Goal: Information Seeking & Learning: Learn about a topic

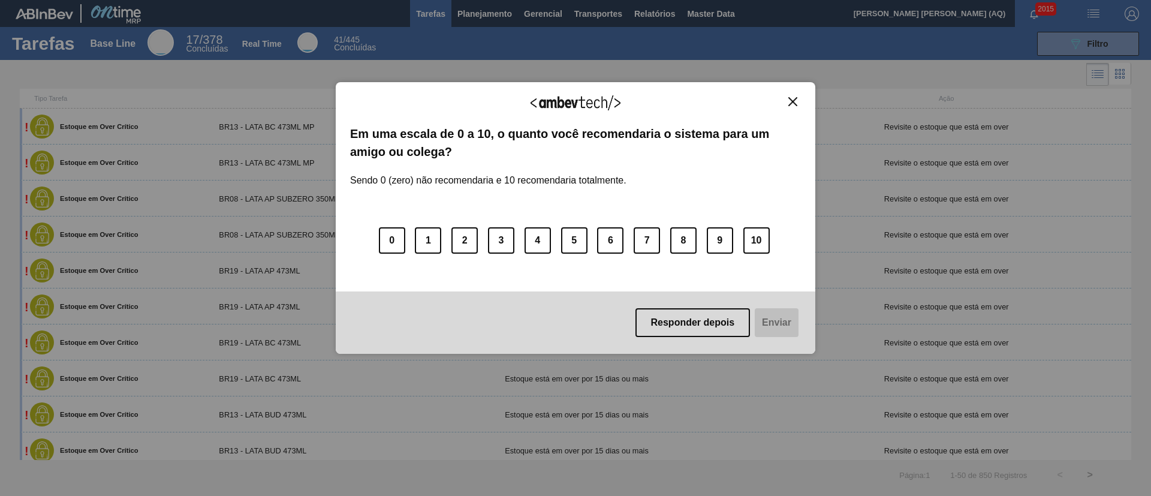
click at [791, 100] on img "Close" at bounding box center [792, 101] width 9 height 9
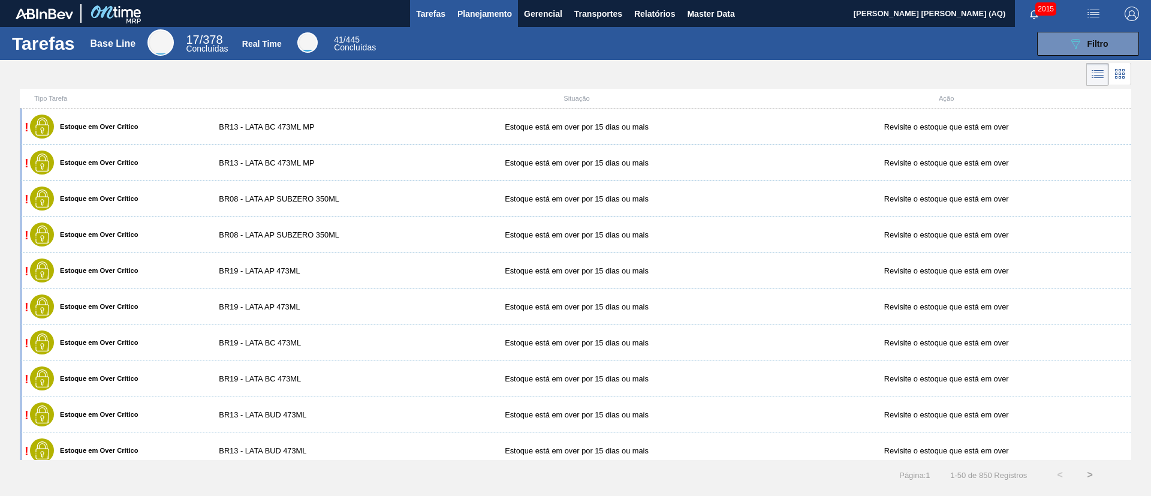
click at [474, 10] on span "Planejamento" at bounding box center [485, 14] width 55 height 14
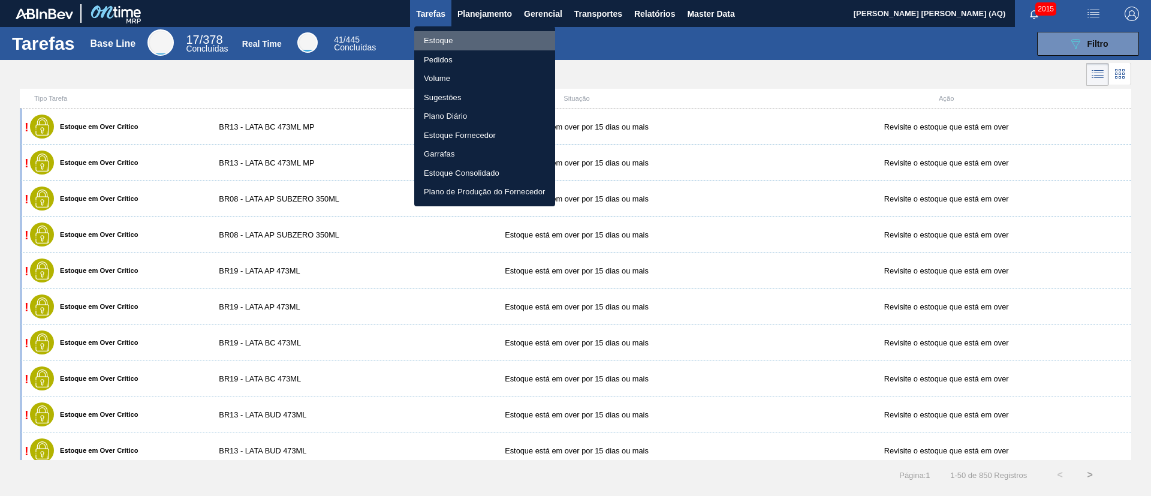
click at [448, 39] on li "Estoque" at bounding box center [484, 40] width 141 height 19
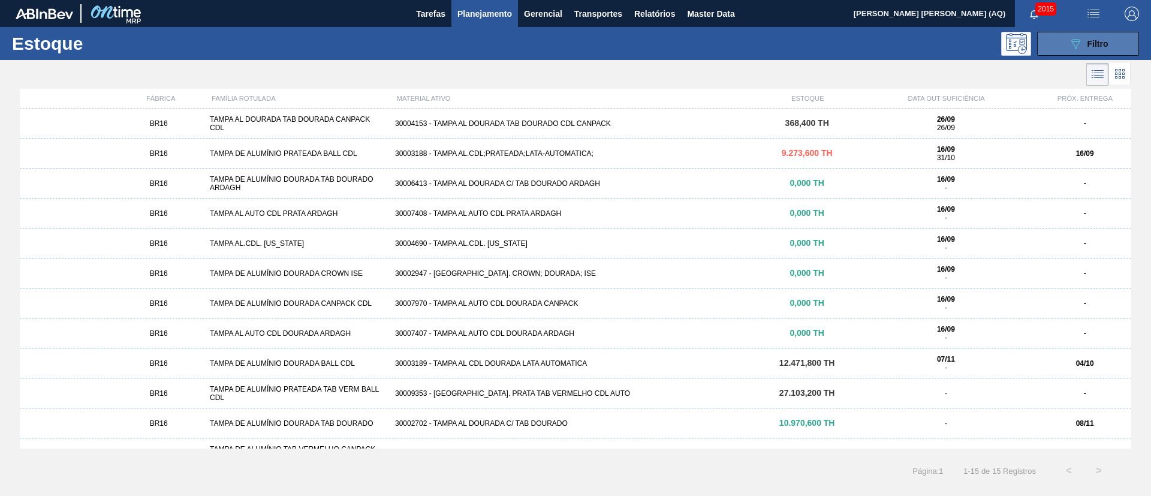
click at [1092, 44] on span "Filtro" at bounding box center [1098, 44] width 21 height 10
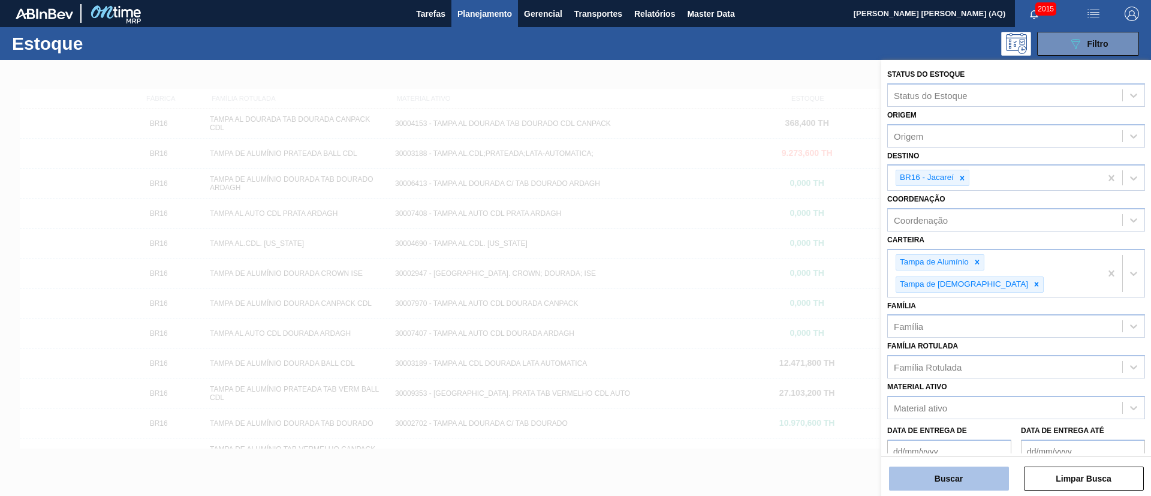
click at [946, 478] on button "Buscar" at bounding box center [949, 478] width 120 height 24
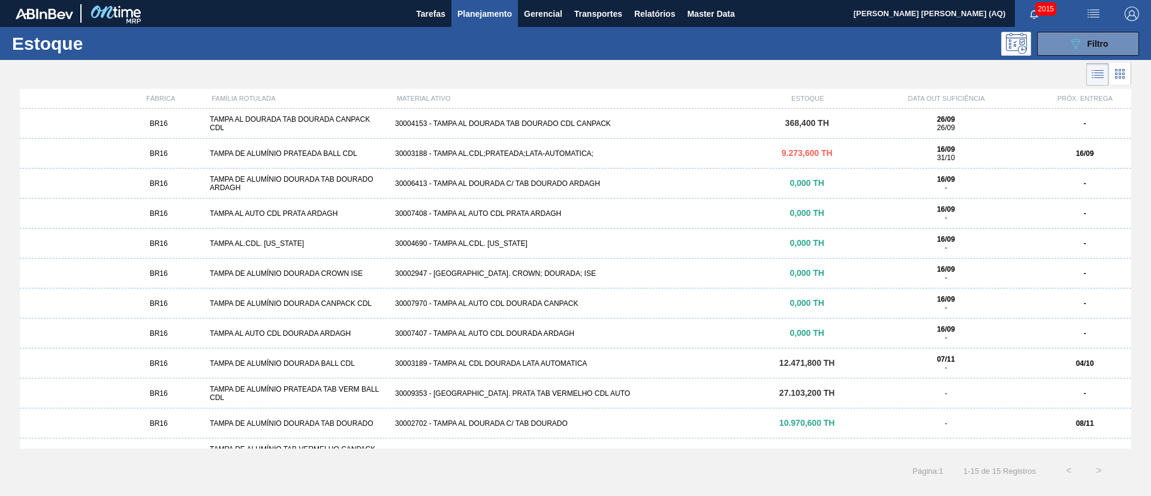
click at [481, 152] on div "30003188 - TAMPA AL.CDL;PRATEADA;LATA-AUTOMATICA;" at bounding box center [575, 153] width 371 height 8
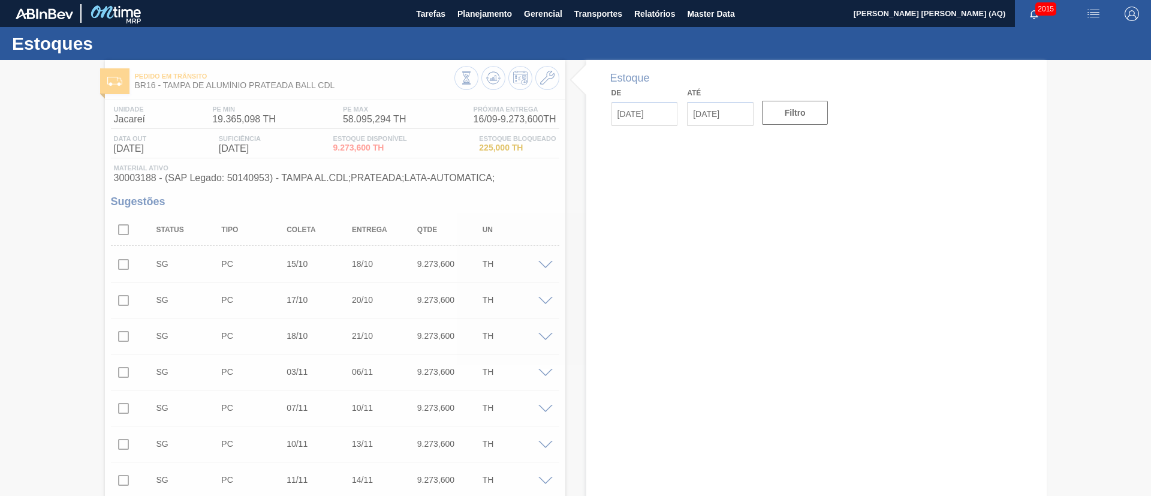
type input "[DATE]"
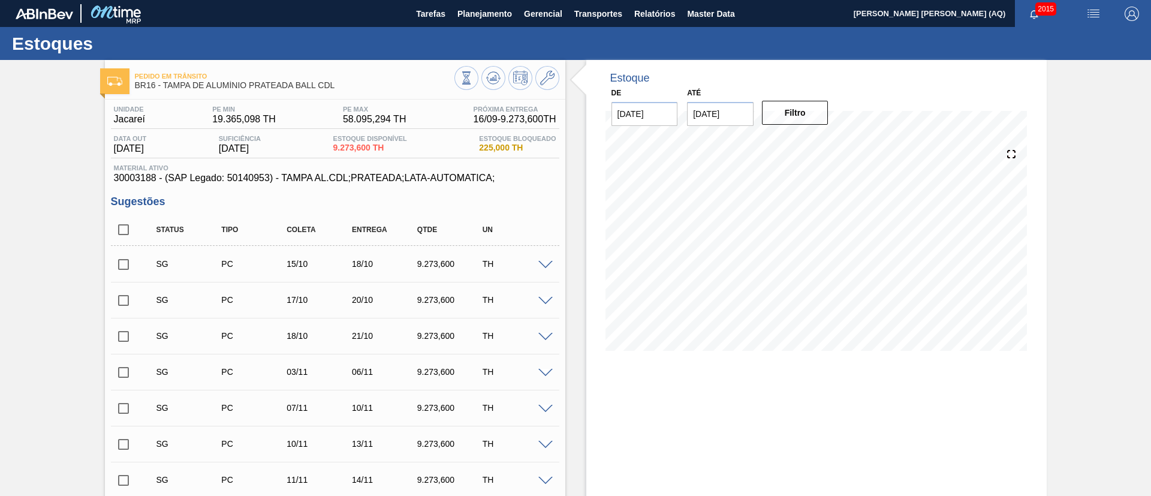
click at [731, 119] on input "[DATE]" at bounding box center [720, 114] width 67 height 24
click at [818, 143] on button "Next Month" at bounding box center [821, 143] width 8 height 8
click at [777, 259] on div "30" at bounding box center [779, 259] width 16 height 16
type input "[DATE]"
click at [803, 113] on button "Filtro" at bounding box center [795, 113] width 67 height 24
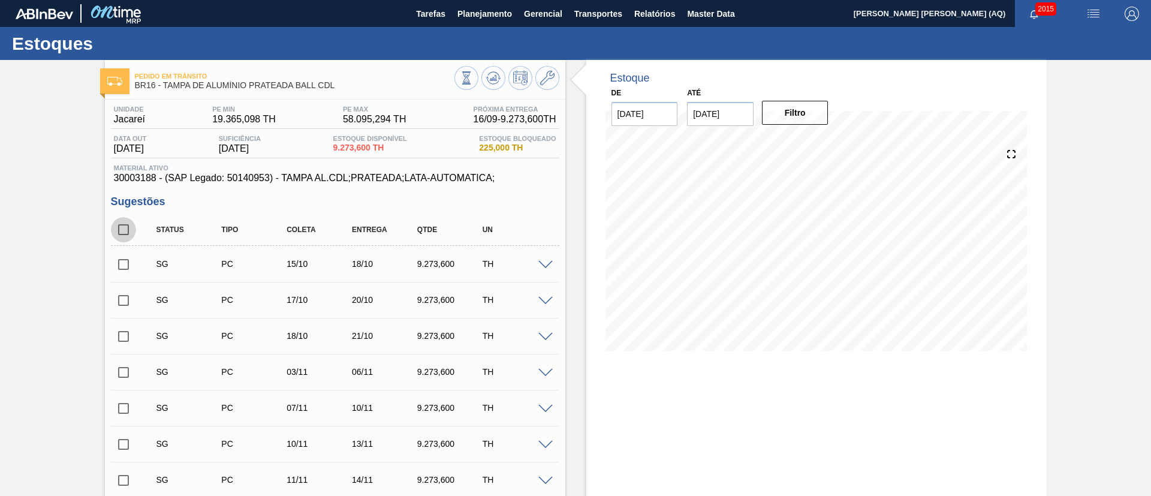
click at [122, 236] on input "checkbox" at bounding box center [123, 229] width 25 height 25
checkbox input "true"
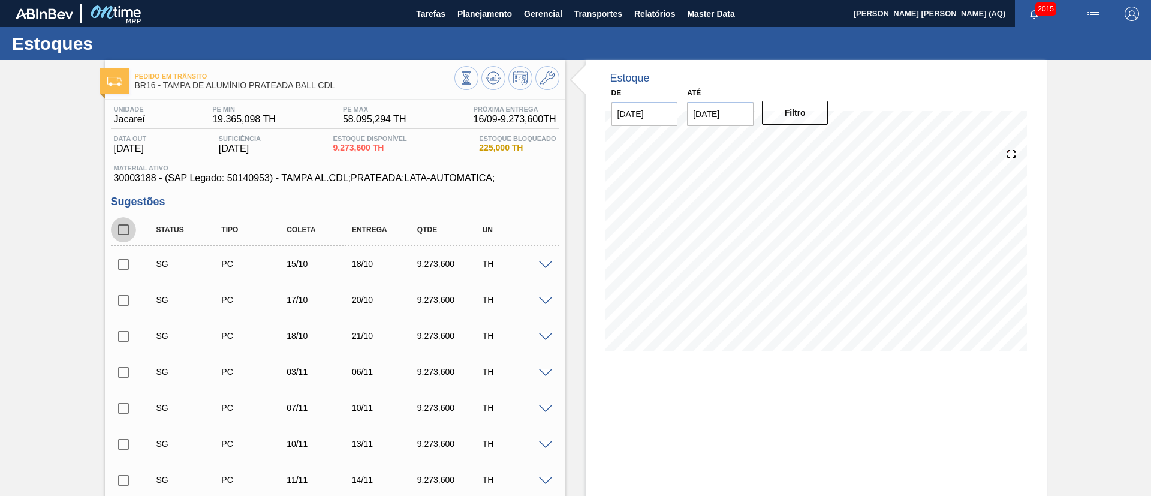
checkbox input "true"
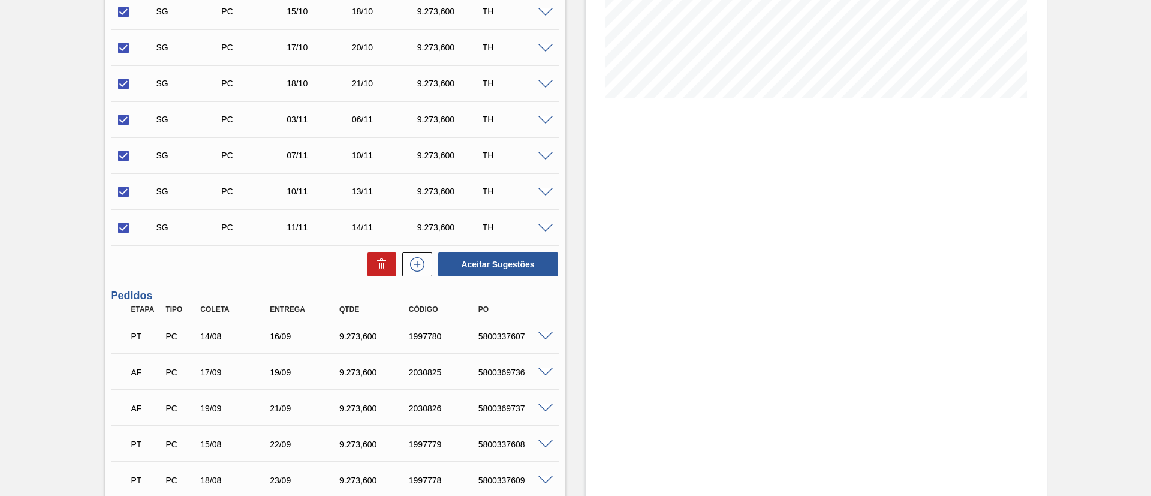
scroll to position [450, 0]
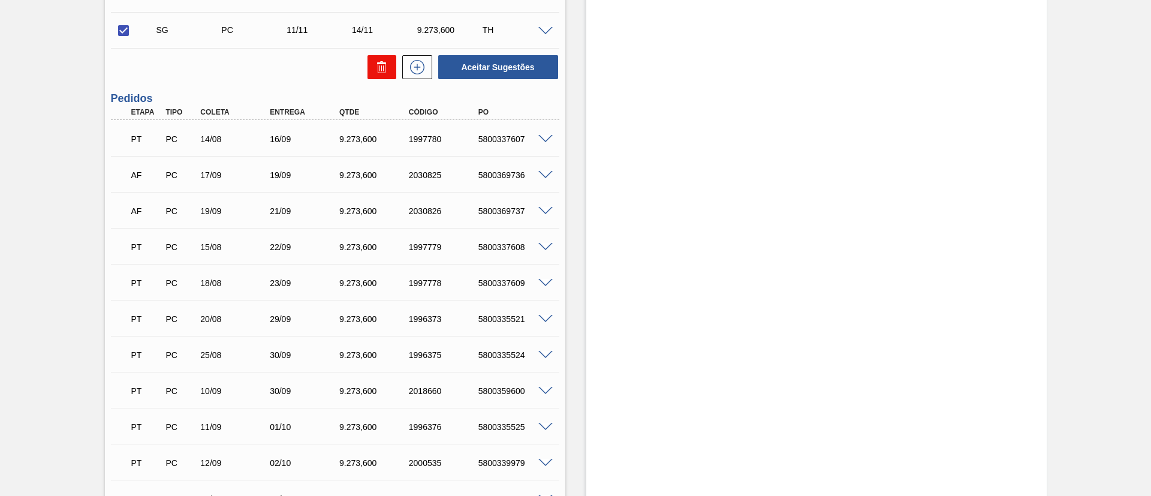
click at [389, 73] on button at bounding box center [382, 67] width 29 height 24
checkbox input "false"
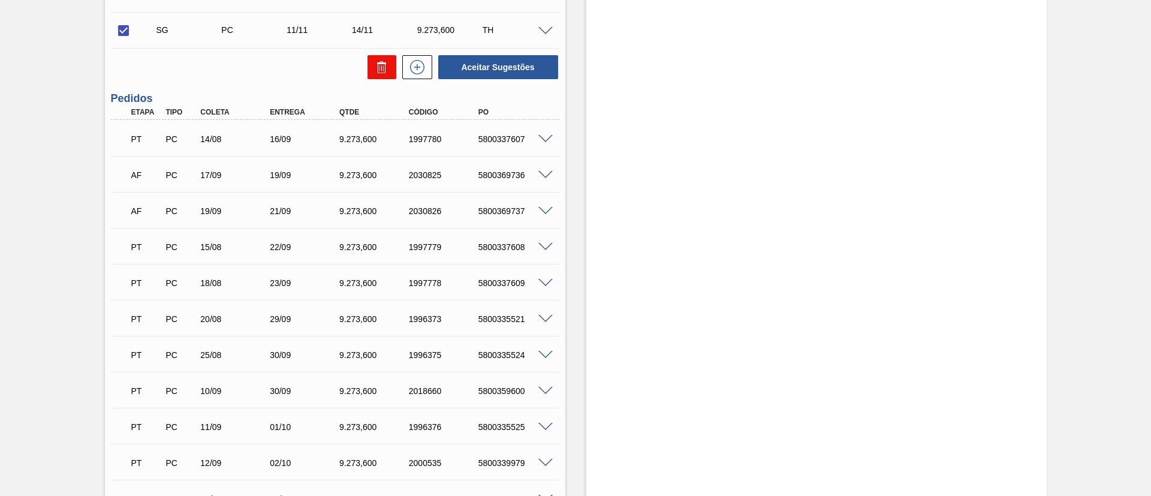
checkbox input "false"
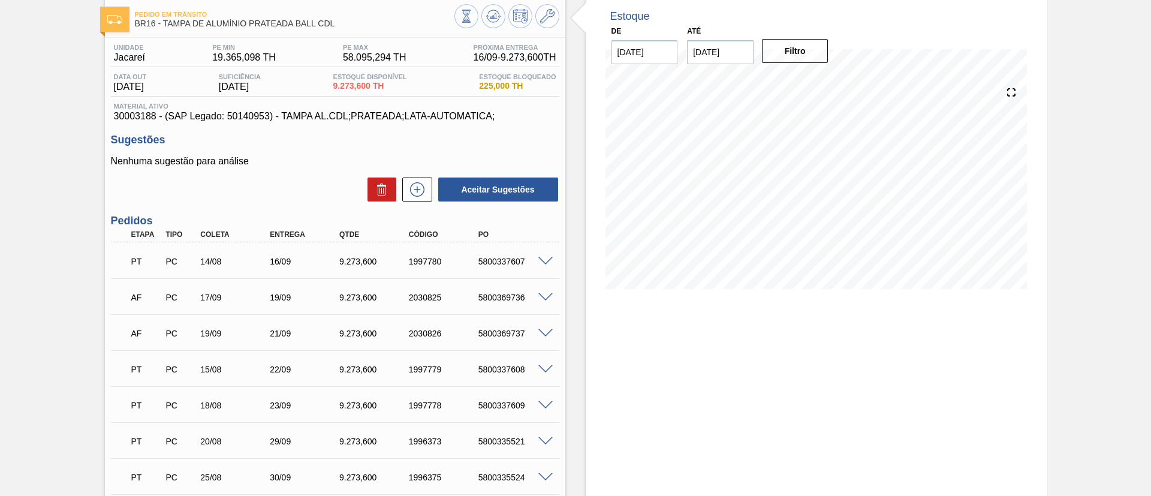
scroll to position [0, 0]
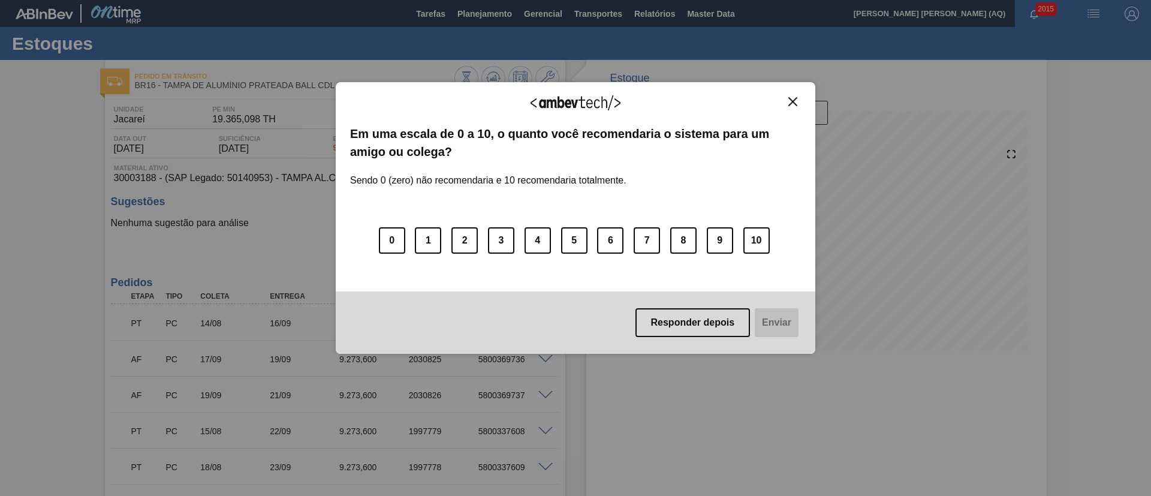
click at [795, 102] on img "Close" at bounding box center [792, 101] width 9 height 9
drag, startPoint x: 796, startPoint y: 100, endPoint x: 796, endPoint y: 109, distance: 9.0
click at [795, 100] on img "Close" at bounding box center [792, 101] width 9 height 9
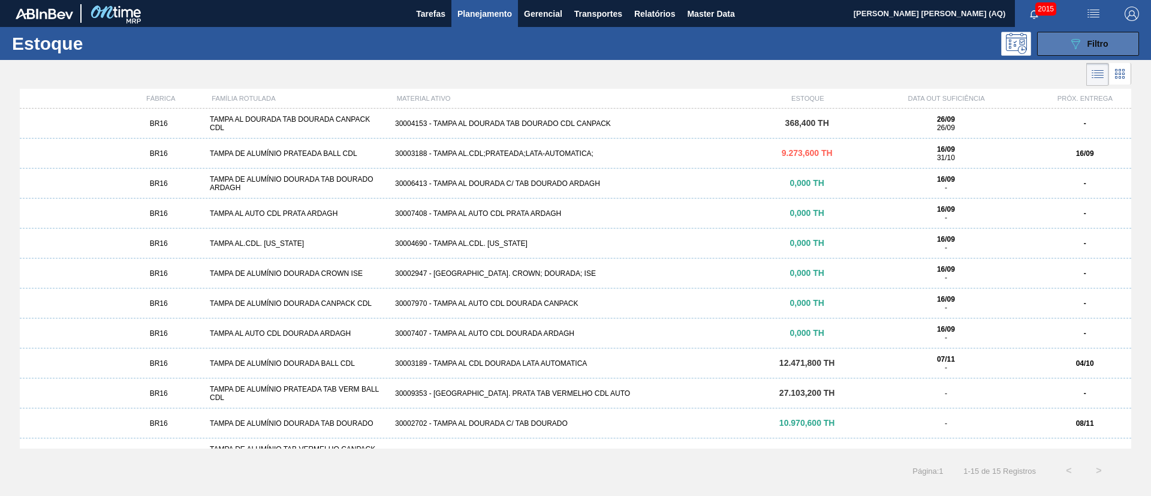
click at [1103, 34] on button "089F7B8B-B2A5-4AFE-B5C0-19BA573D28AC Filtro" at bounding box center [1088, 44] width 102 height 24
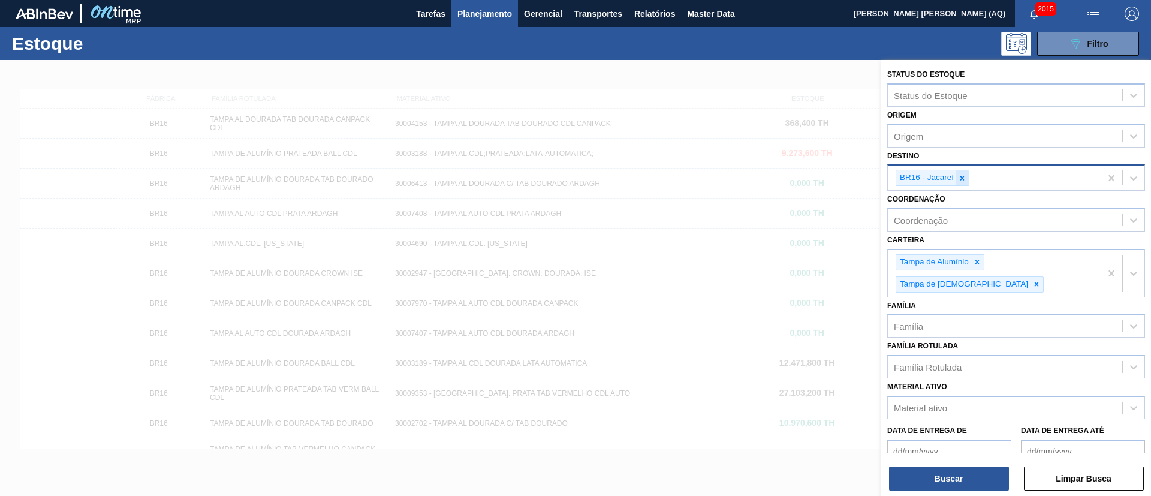
click at [961, 171] on div at bounding box center [962, 177] width 13 height 15
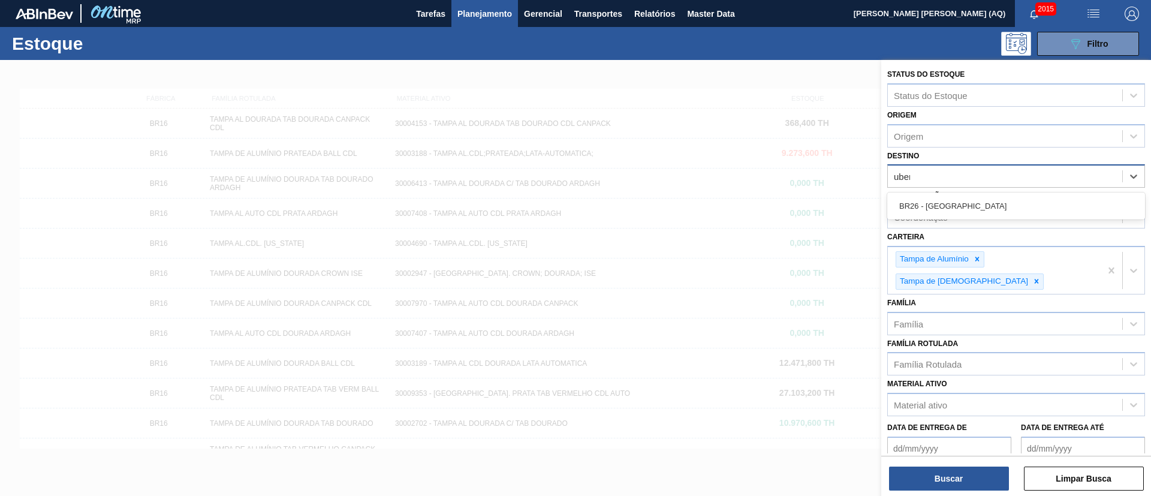
type input "uberl"
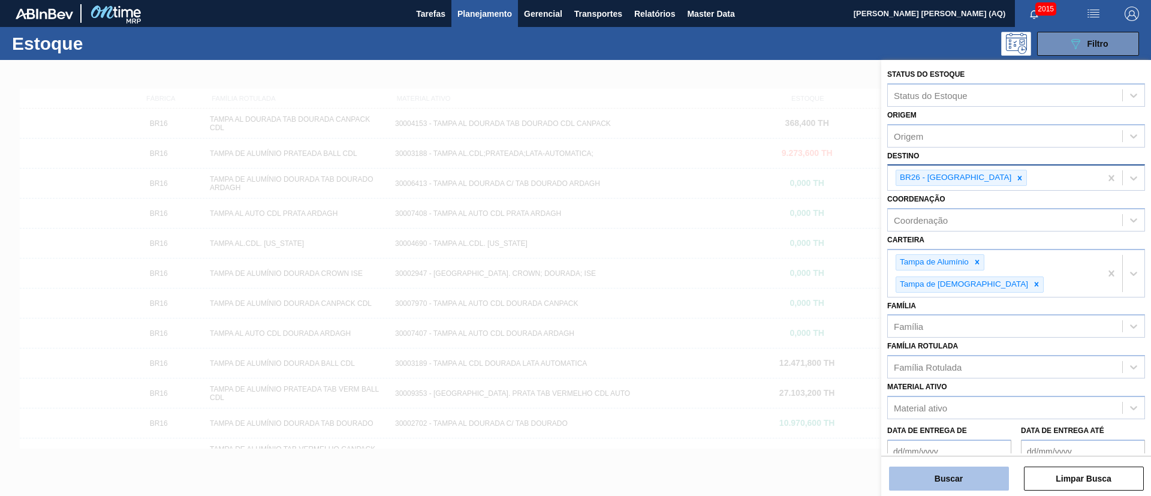
click at [985, 488] on button "Buscar" at bounding box center [949, 478] width 120 height 24
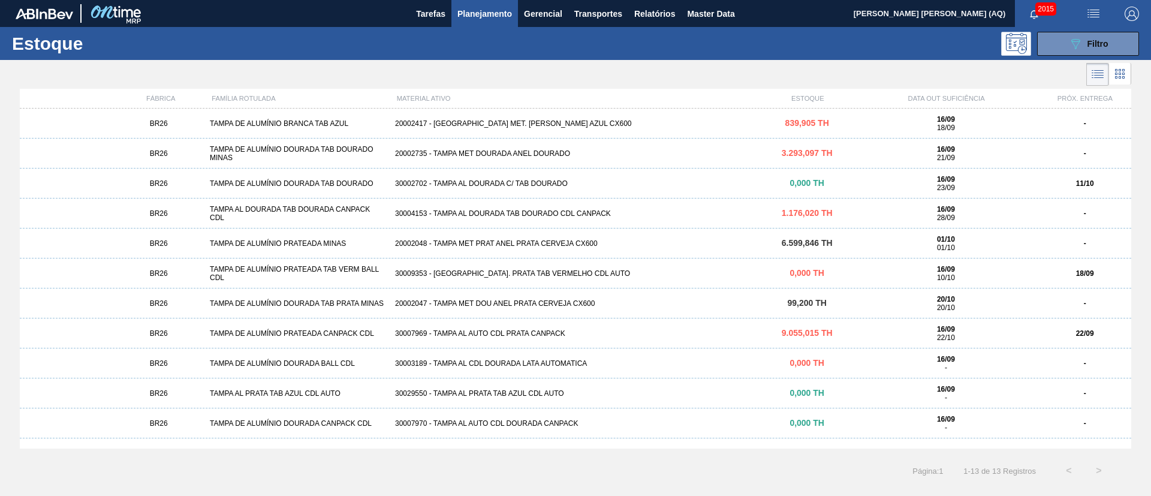
click at [556, 335] on div "30007969 - TAMPA AL AUTO CDL PRATA CANPACK" at bounding box center [575, 333] width 371 height 8
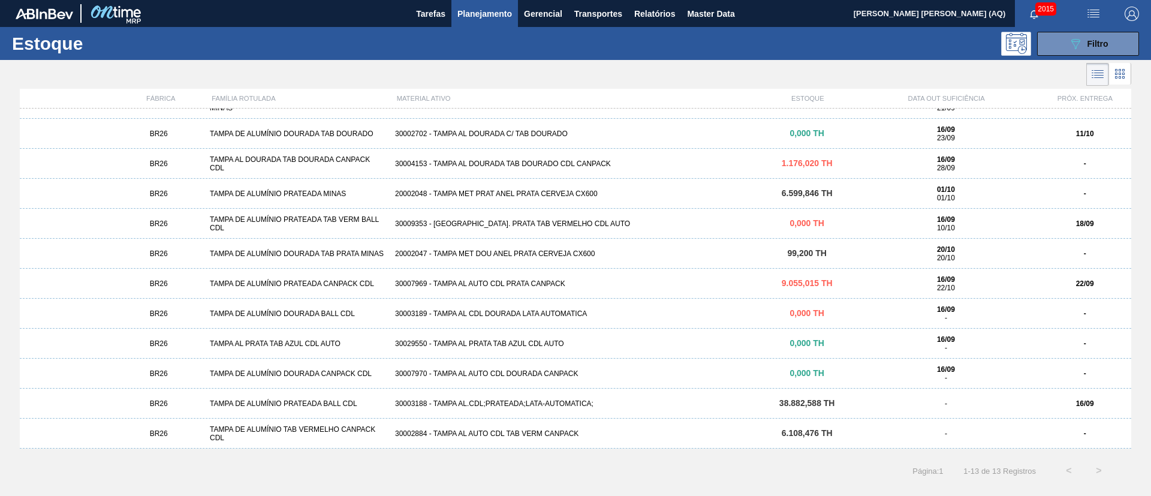
click at [571, 400] on div "30003188 - TAMPA AL.CDL;PRATEADA;LATA-AUTOMATICA;" at bounding box center [575, 403] width 371 height 8
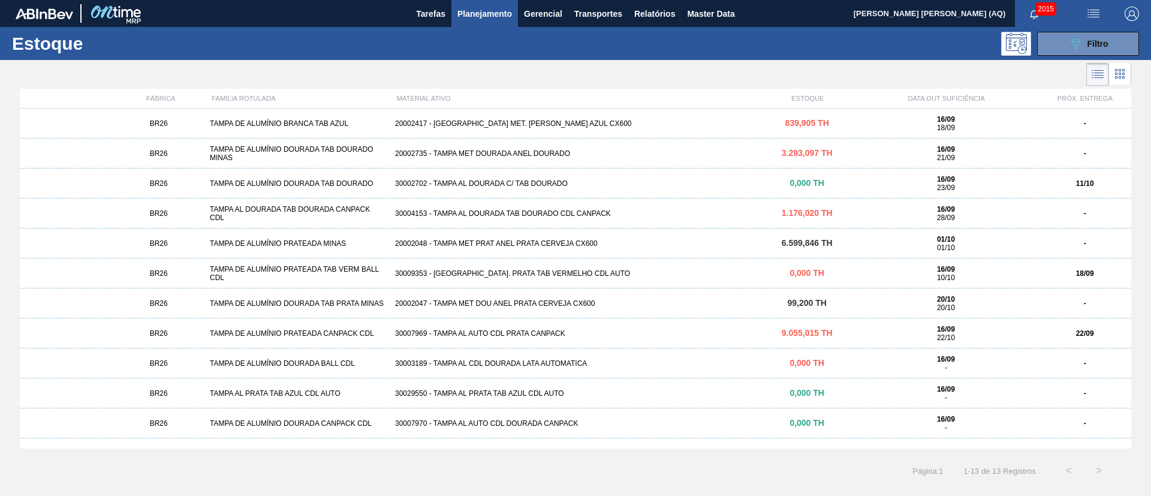
click at [830, 123] on div "839,905 TH" at bounding box center [807, 123] width 92 height 9
click at [1049, 41] on button "089F7B8B-B2A5-4AFE-B5C0-19BA573D28AC Filtro" at bounding box center [1088, 44] width 102 height 24
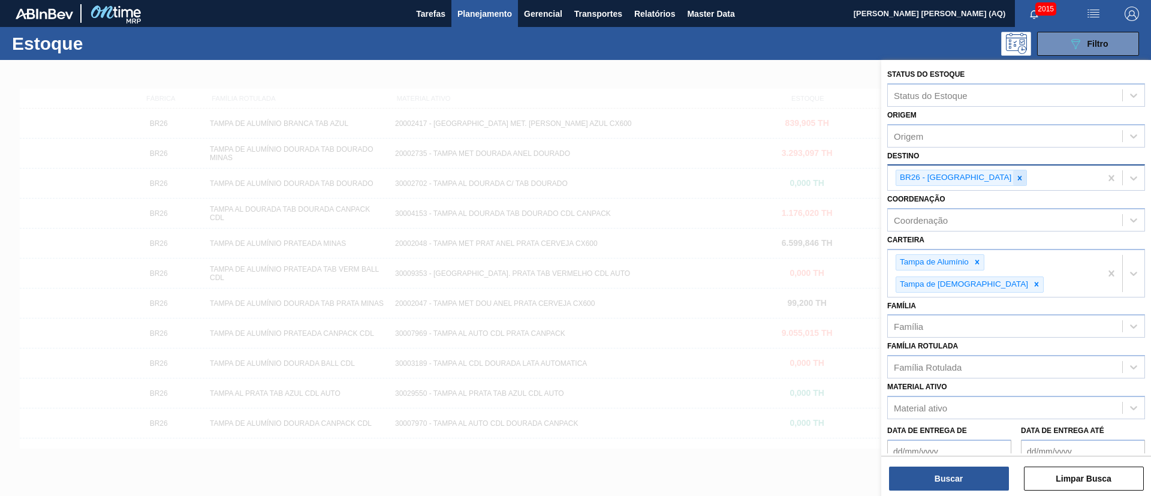
click at [1016, 180] on icon at bounding box center [1020, 178] width 8 height 8
click at [52, 179] on div at bounding box center [575, 308] width 1151 height 496
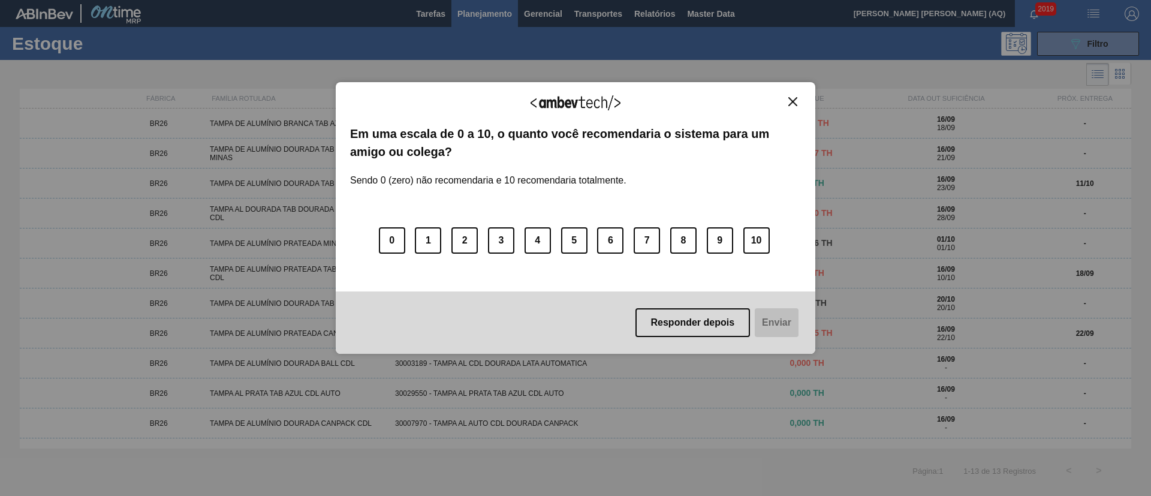
click at [790, 100] on img "Close" at bounding box center [792, 101] width 9 height 9
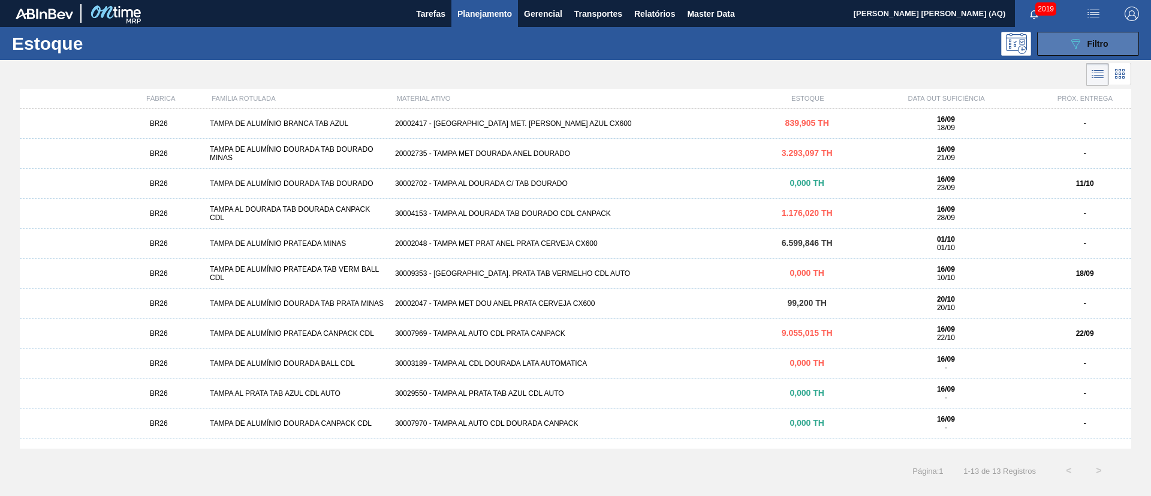
drag, startPoint x: 1098, startPoint y: 38, endPoint x: 1096, endPoint y: 48, distance: 9.8
click at [1098, 39] on span "Filtro" at bounding box center [1098, 44] width 21 height 10
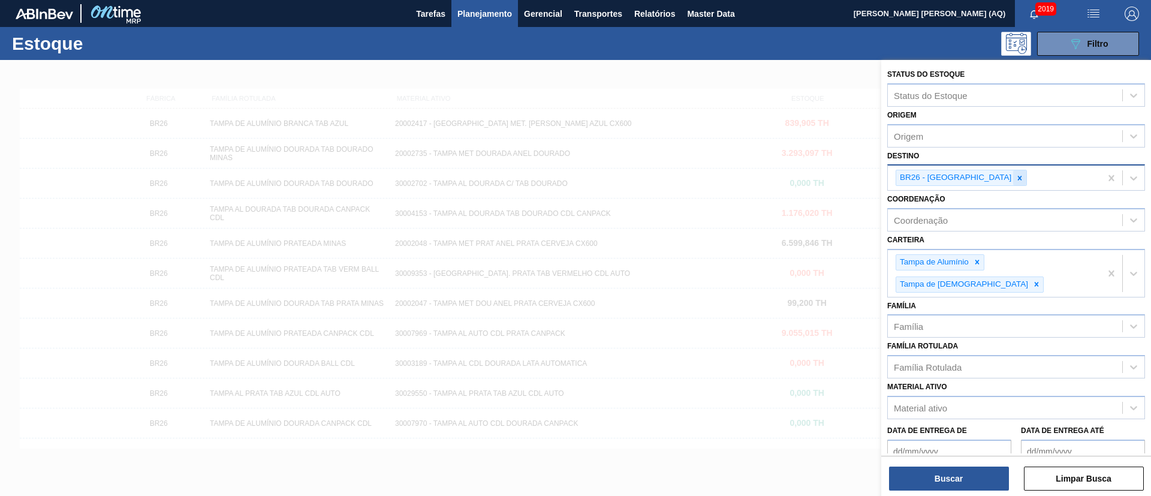
click at [1016, 180] on icon at bounding box center [1020, 178] width 8 height 8
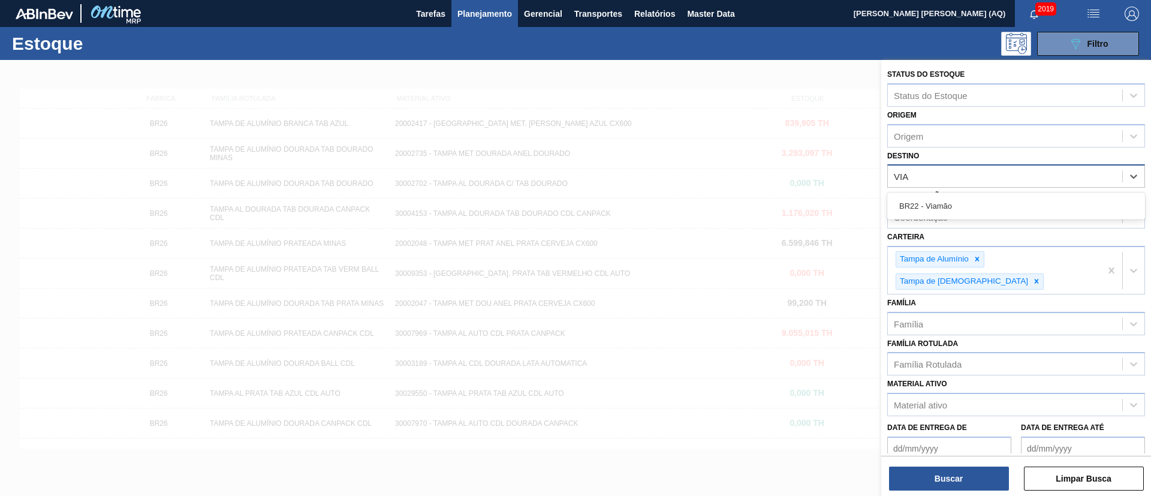
type input "VIAM"
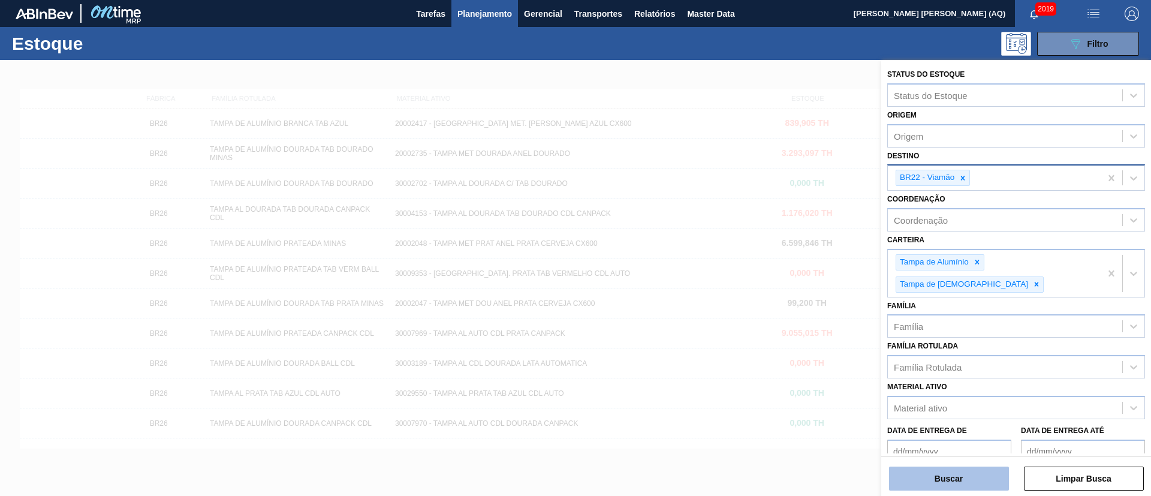
click at [936, 484] on button "Buscar" at bounding box center [949, 478] width 120 height 24
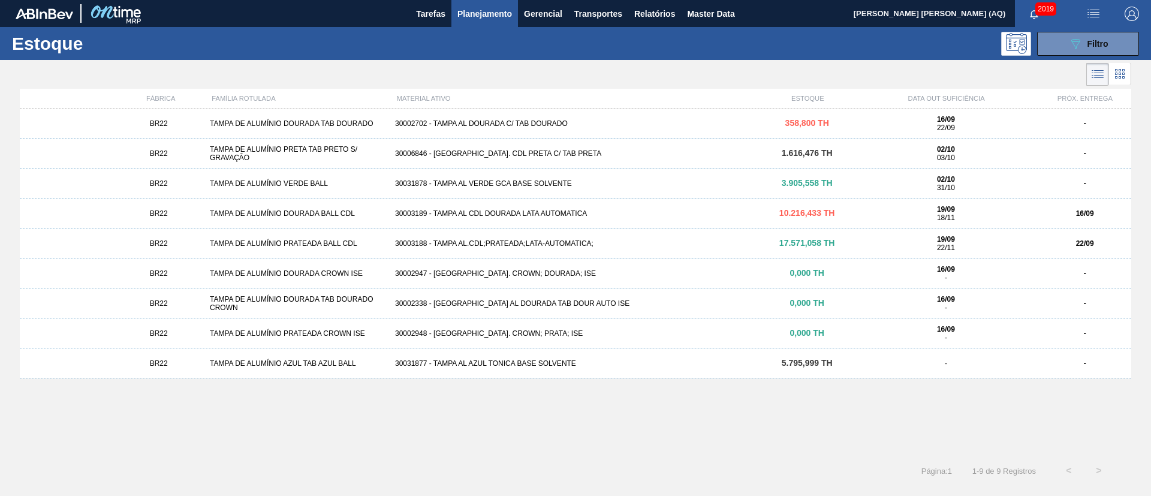
click at [530, 214] on div "30003189 - TAMPA AL CDL DOURADA LATA AUTOMATICA" at bounding box center [575, 213] width 371 height 8
click at [531, 121] on div "30002702 - TAMPA AL DOURADA C/ TAB DOURADO" at bounding box center [575, 123] width 371 height 8
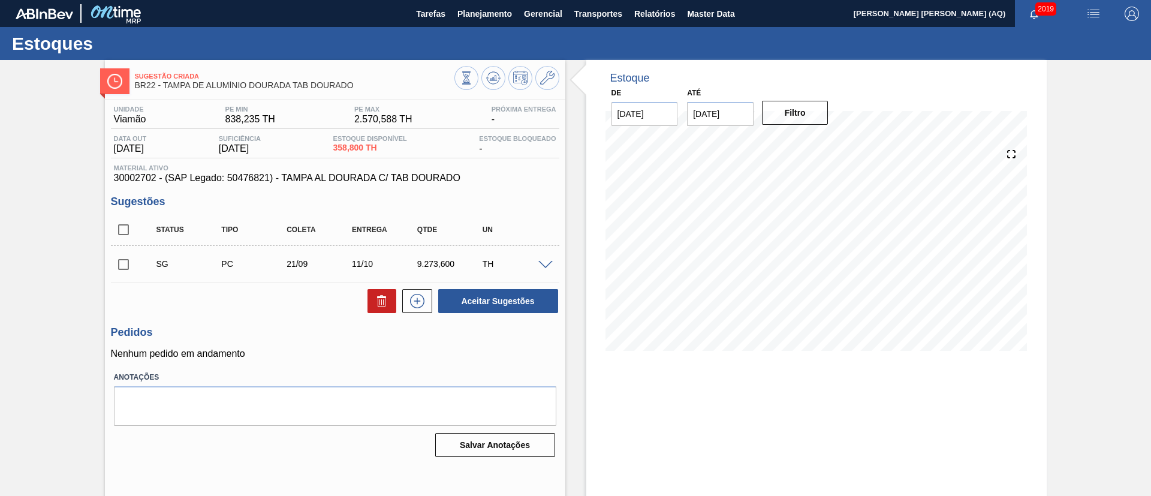
click at [1092, 207] on div "Sugestão Criada BR22 - [GEOGRAPHIC_DATA] DE ALUMÍNIO DOURADA TAB DOURADO Unidad…" at bounding box center [575, 288] width 1151 height 456
click at [493, 71] on icon at bounding box center [493, 78] width 14 height 14
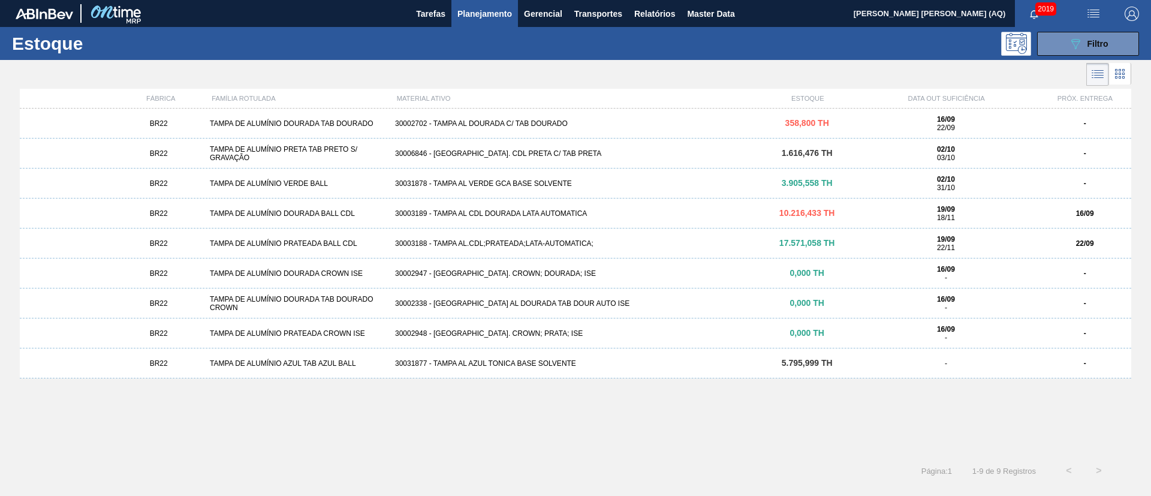
click at [642, 353] on div "BR22 TAMPA DE ALUMÍNIO AZUL TAB AZUL BALL 30031877 - TAMPA AL AZUL TONICA BASE …" at bounding box center [576, 363] width 1112 height 30
click at [540, 151] on div "30006846 - [GEOGRAPHIC_DATA]. CDL PRETA C/ TAB PRETA" at bounding box center [575, 153] width 371 height 8
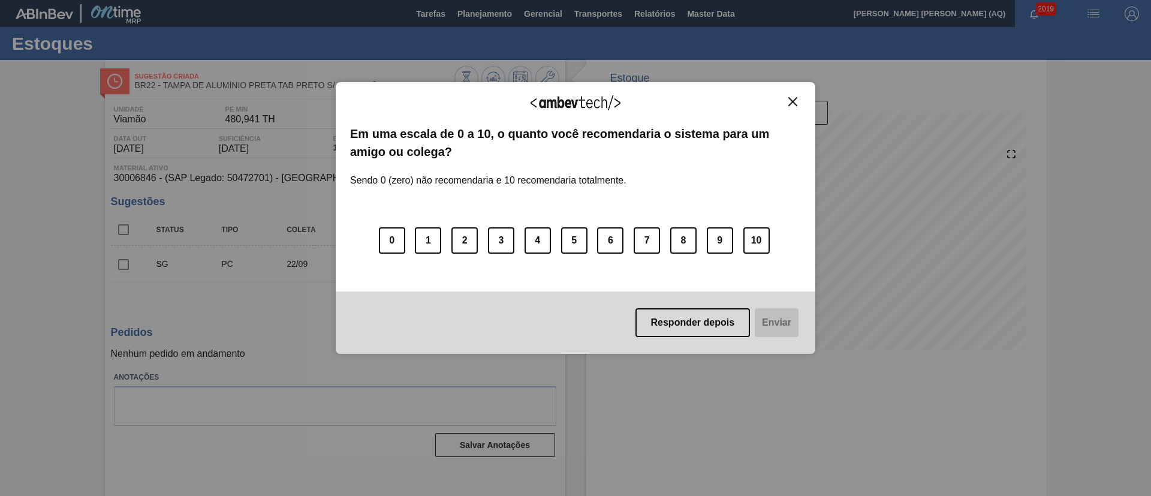
click at [793, 98] on img "Close" at bounding box center [792, 101] width 9 height 9
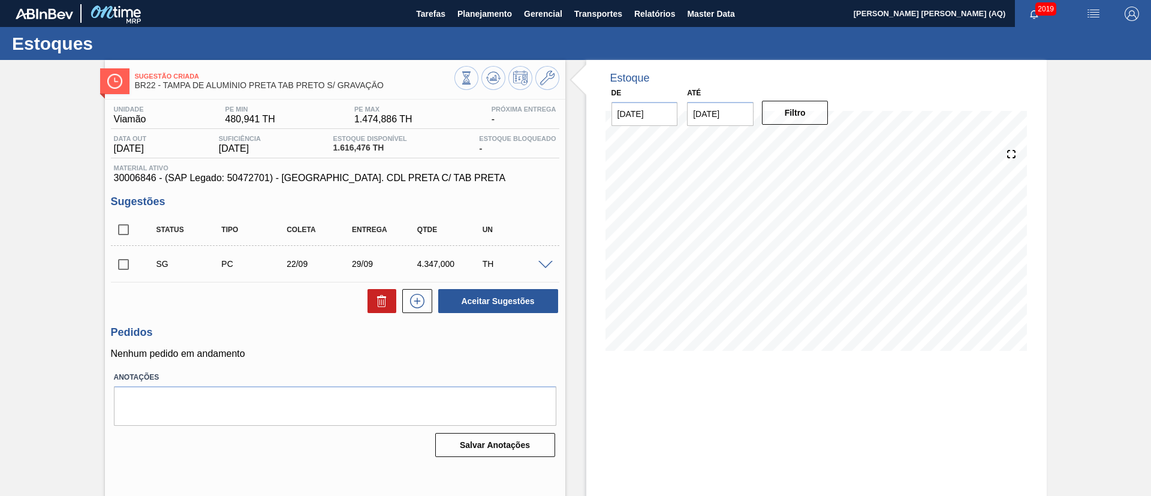
click at [988, 104] on div "Estoque De [DATE] Até [DATE] Filtro" at bounding box center [816, 214] width 460 height 309
click at [507, 13] on span "Planejamento" at bounding box center [485, 14] width 55 height 14
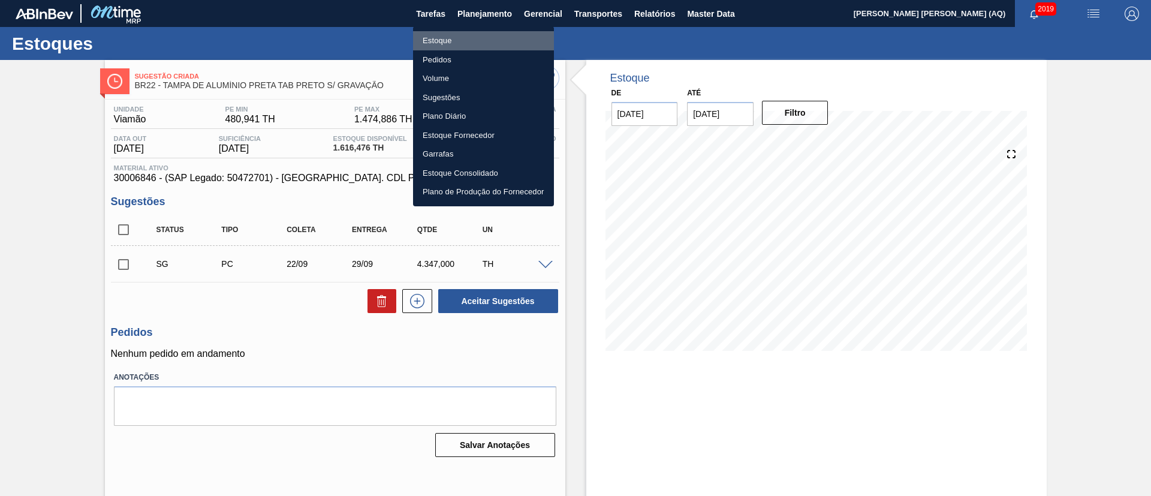
click at [450, 36] on li "Estoque" at bounding box center [483, 40] width 141 height 19
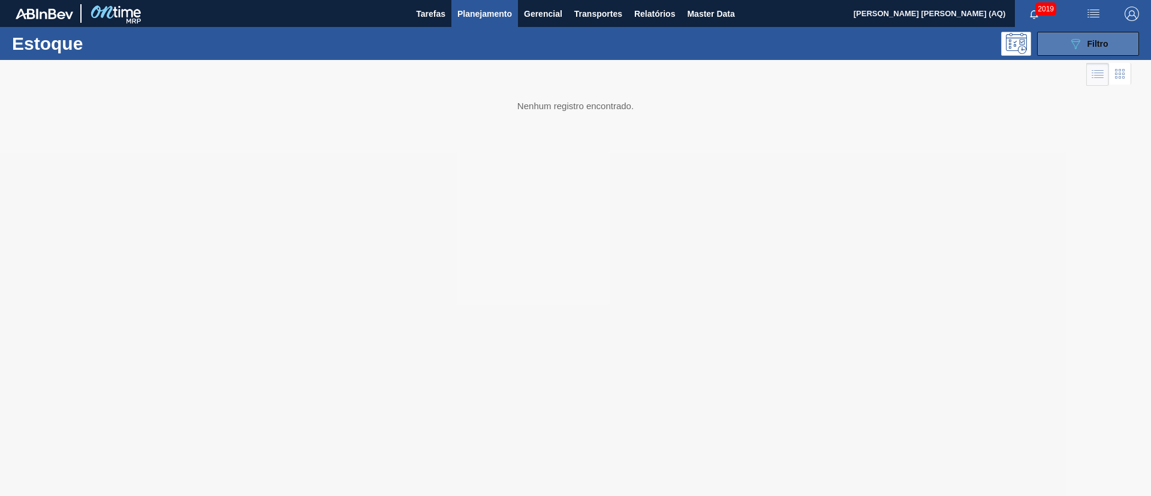
click at [1089, 49] on div "089F7B8B-B2A5-4AFE-B5C0-19BA573D28AC Filtro" at bounding box center [1089, 44] width 40 height 14
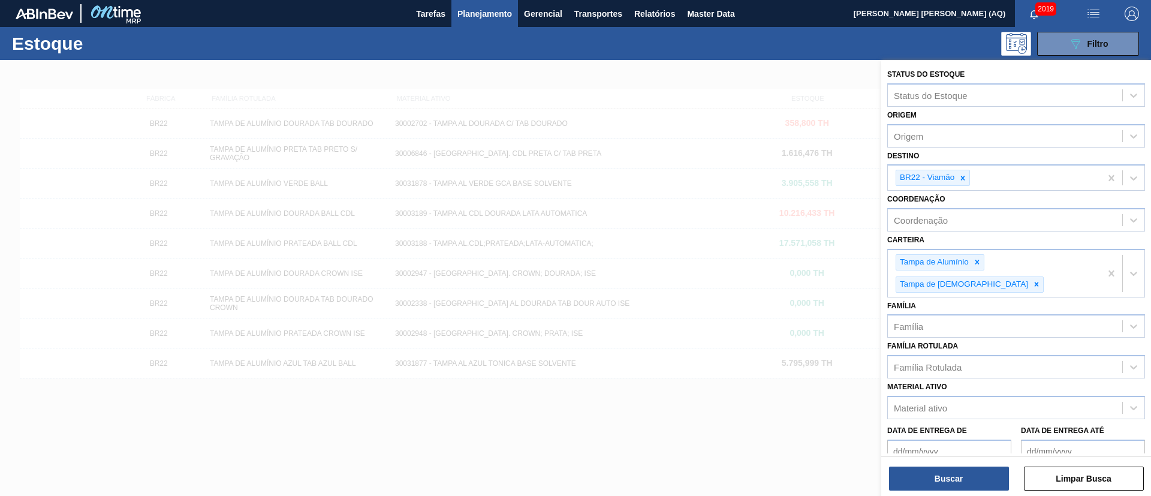
click at [959, 183] on div at bounding box center [962, 177] width 13 height 15
type input "NOVA MIN"
click at [952, 477] on button "Buscar" at bounding box center [949, 478] width 120 height 24
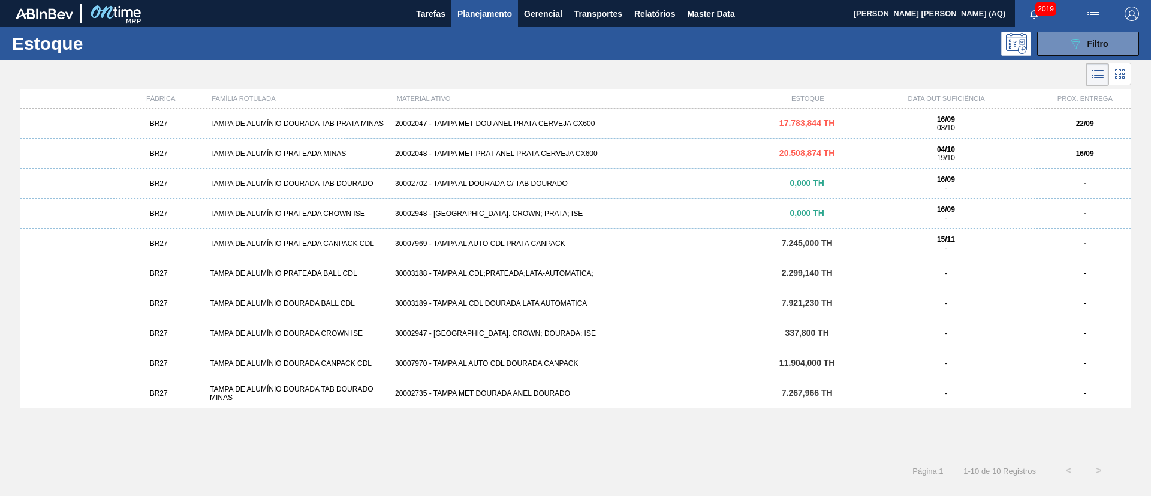
click at [680, 121] on div "20002047 - TAMPA MET DOU ANEL PRATA CERVEJA CX600" at bounding box center [575, 123] width 371 height 8
click at [535, 270] on div "30003188 - TAMPA AL.CDL;PRATEADA;LATA-AUTOMATICA;" at bounding box center [575, 273] width 371 height 8
click at [1062, 44] on button "089F7B8B-B2A5-4AFE-B5C0-19BA573D28AC Filtro" at bounding box center [1088, 44] width 102 height 24
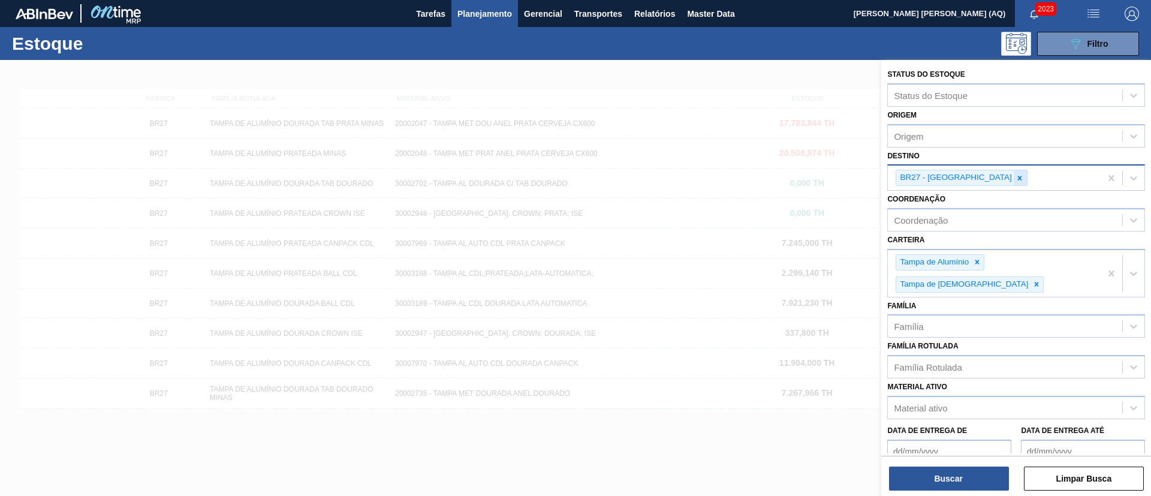
click at [1016, 177] on icon at bounding box center [1020, 178] width 8 height 8
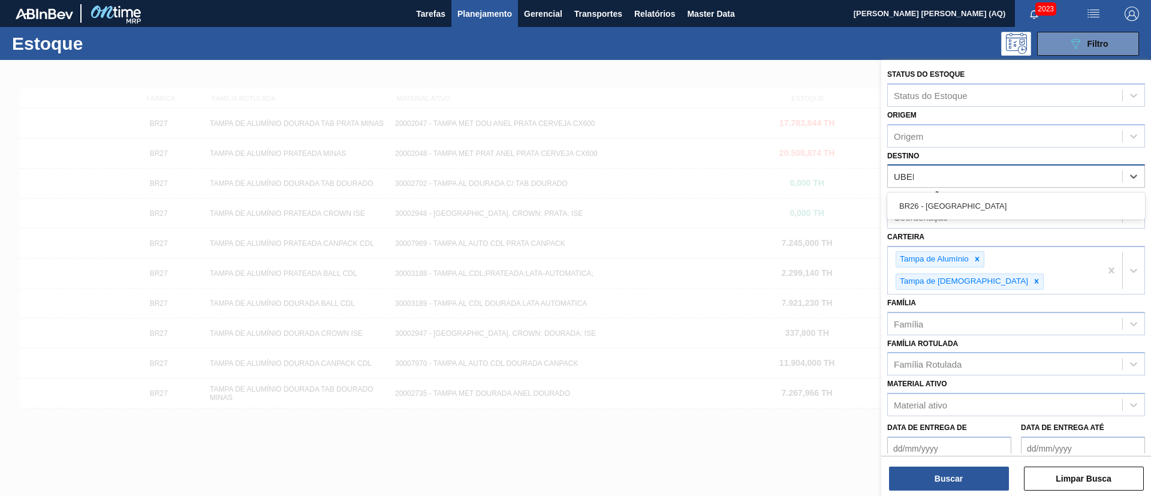
type input "UBERL"
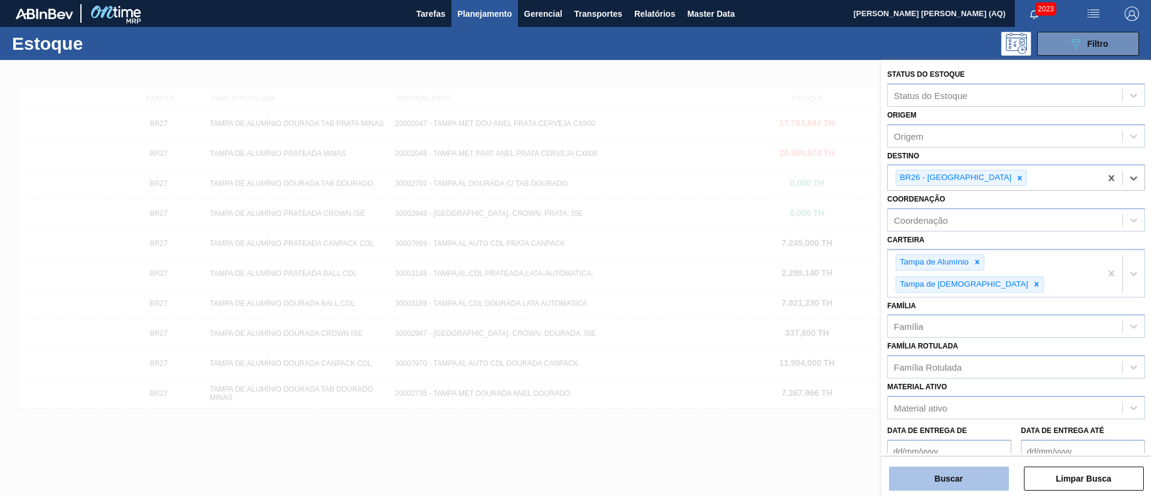
click at [981, 480] on button "Buscar" at bounding box center [949, 478] width 120 height 24
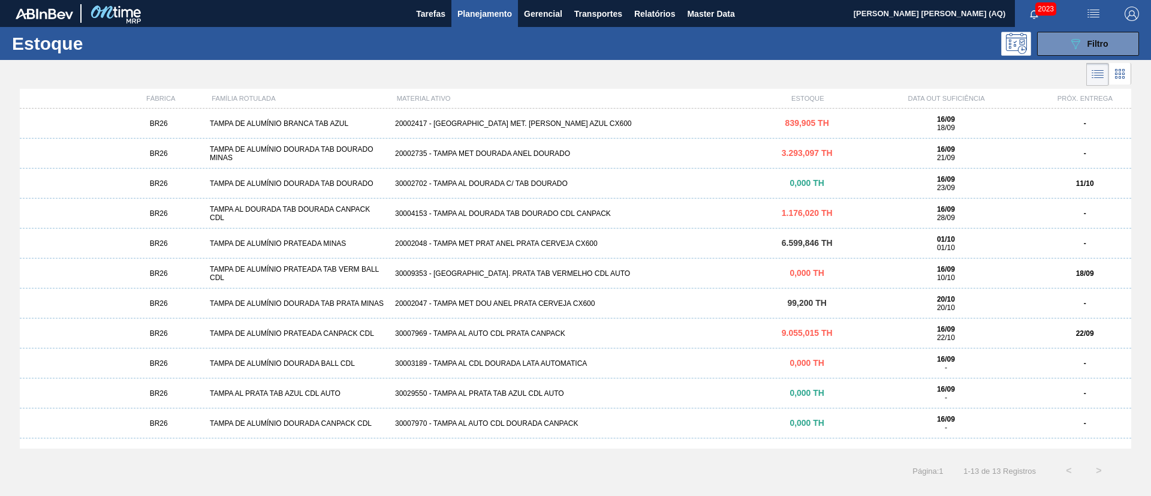
click at [556, 269] on div "30009353 - [GEOGRAPHIC_DATA]. PRATA TAB VERMELHO CDL AUTO" at bounding box center [575, 273] width 371 height 8
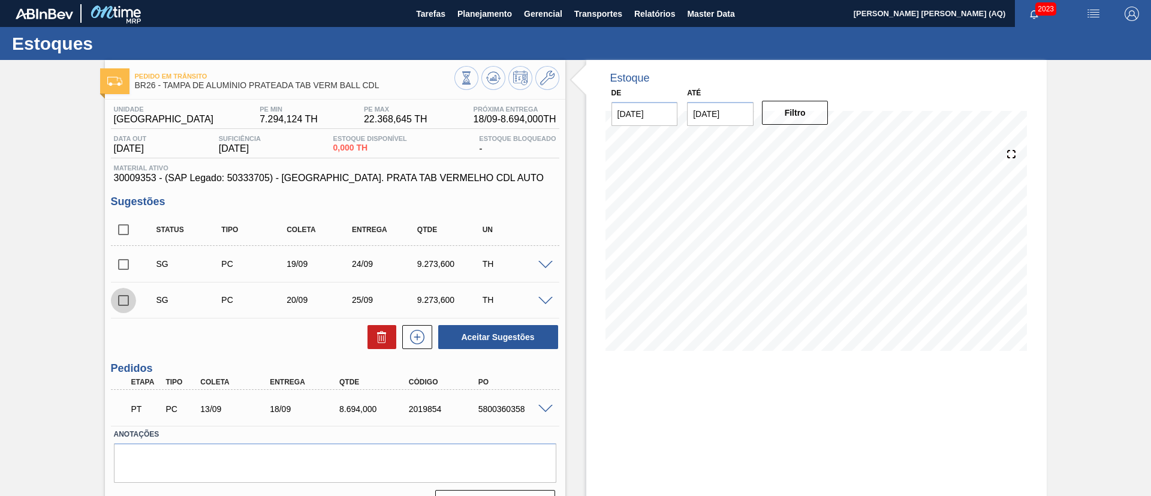
click at [127, 302] on input "checkbox" at bounding box center [123, 300] width 25 height 25
click at [380, 335] on icon at bounding box center [382, 337] width 14 height 14
checkbox input "false"
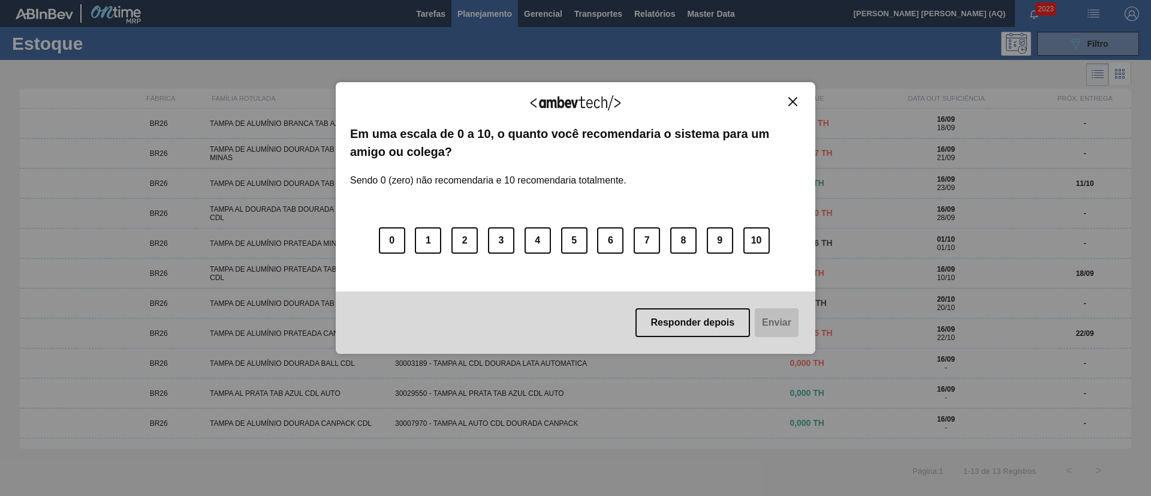
click at [792, 103] on img "Close" at bounding box center [792, 101] width 9 height 9
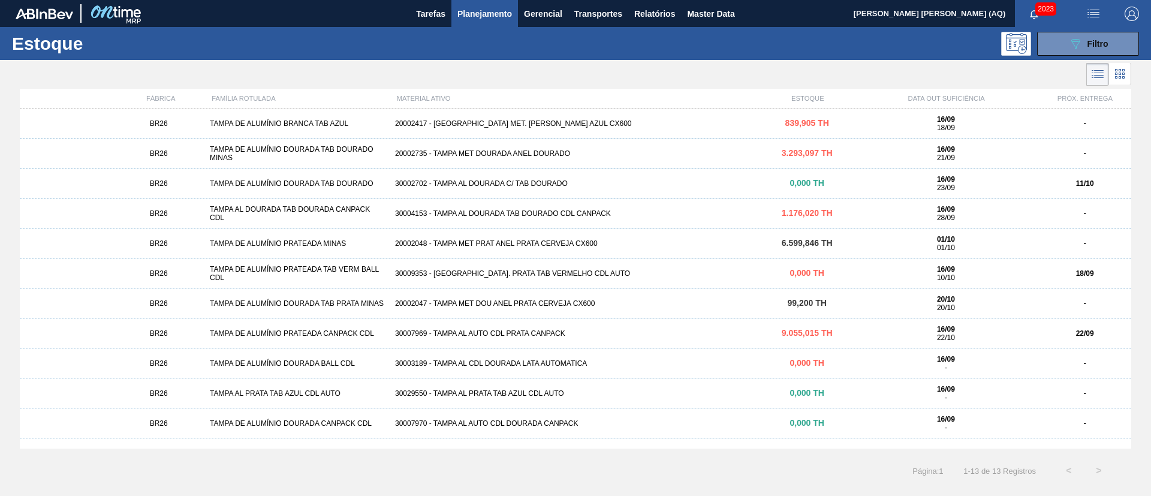
click at [589, 208] on div "BR26 [GEOGRAPHIC_DATA] AL DOURADA TAB DOURADA CANPACK CDL 30004153 - TAMPA AL D…" at bounding box center [576, 213] width 1112 height 30
click at [333, 143] on div "BR26 TAMPA DE ALUMÍNIO DOURADA TAB DOURADO MINAS 20002735 - TAMPA MET DOURADA […" at bounding box center [576, 154] width 1112 height 30
